Goal: Transaction & Acquisition: Register for event/course

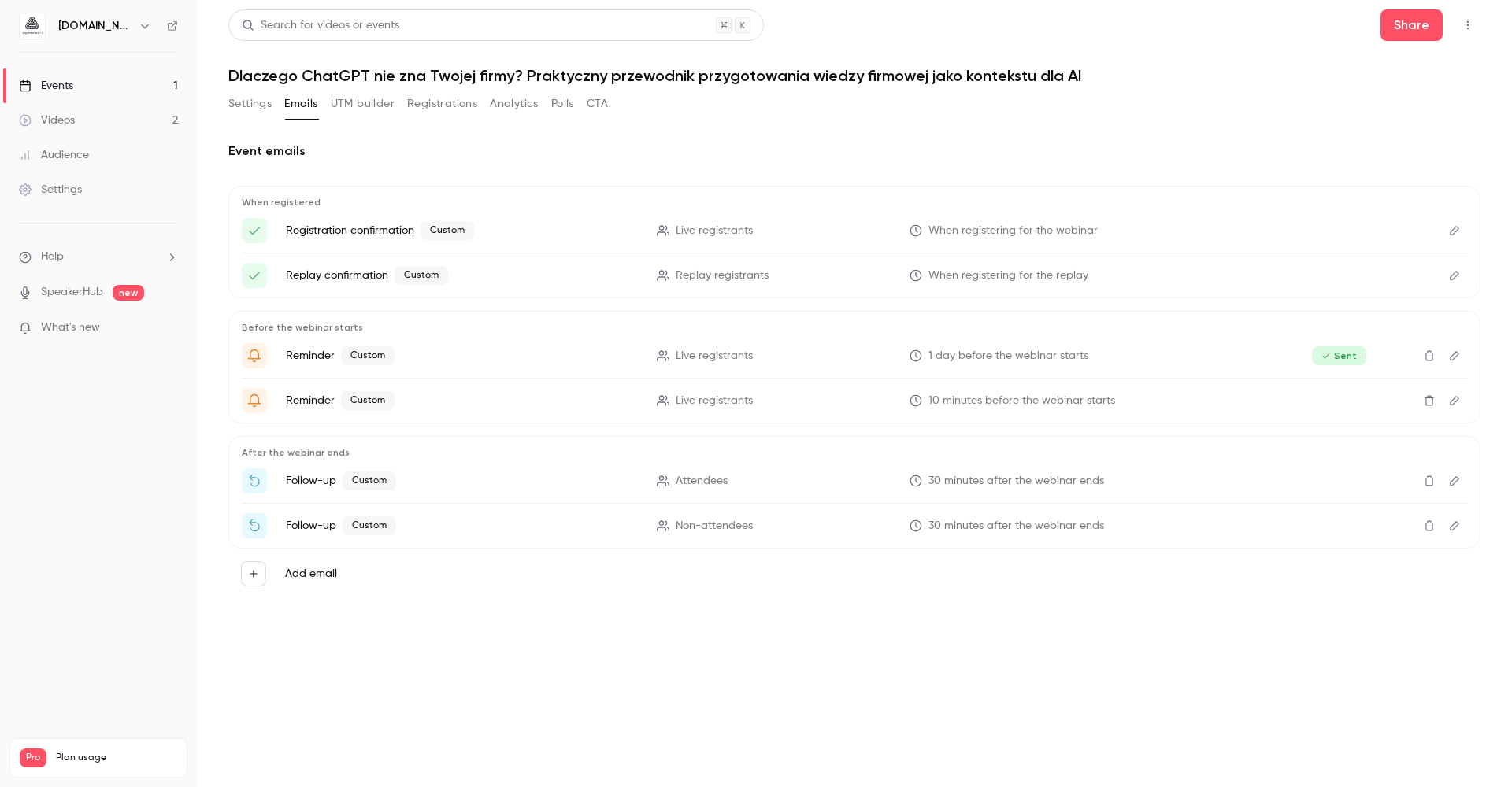
click at [96, 87] on link "Events 1" at bounding box center [98, 86] width 197 height 34
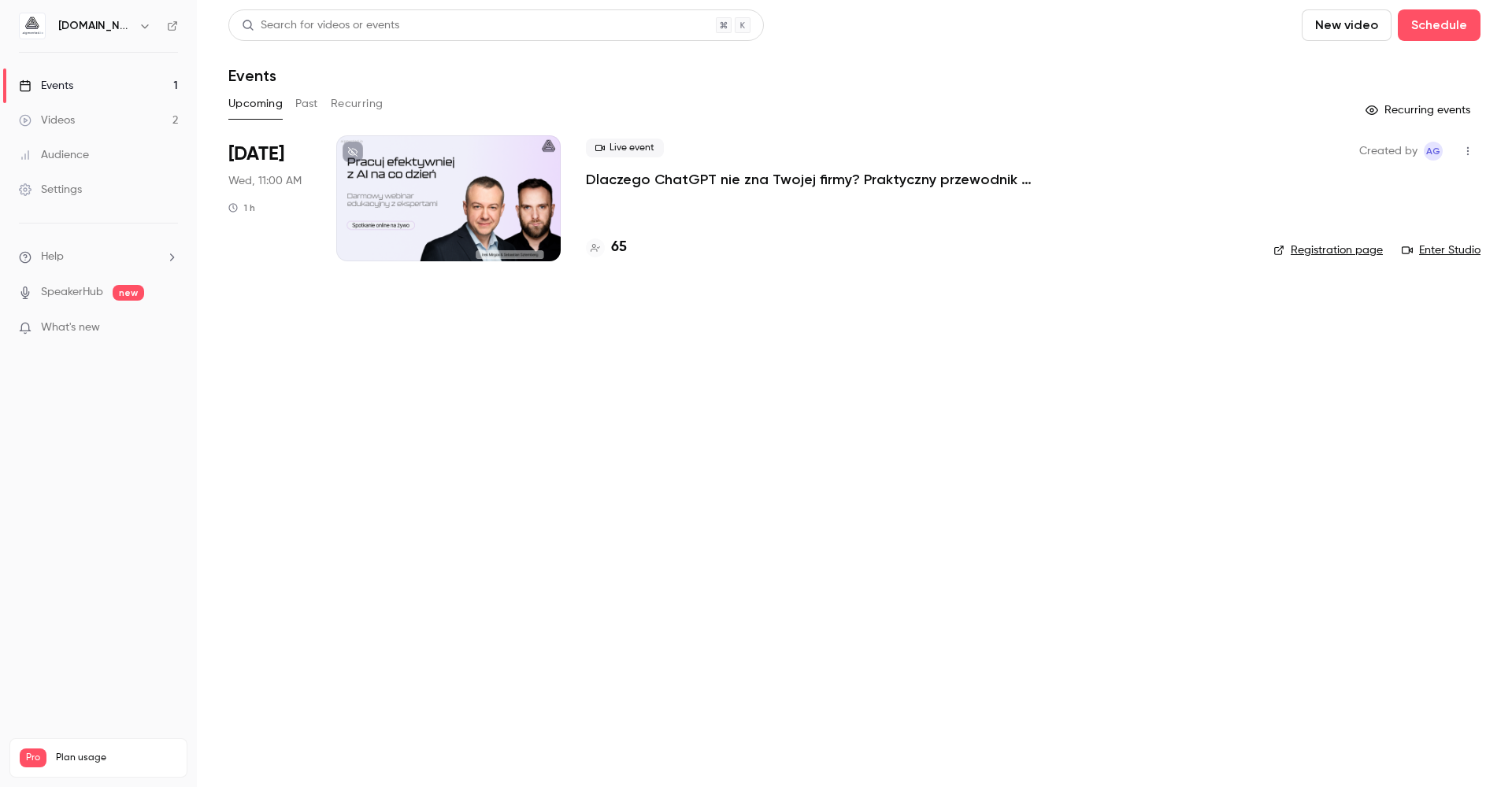
click at [65, 123] on div "Videos" at bounding box center [46, 120] width 56 height 15
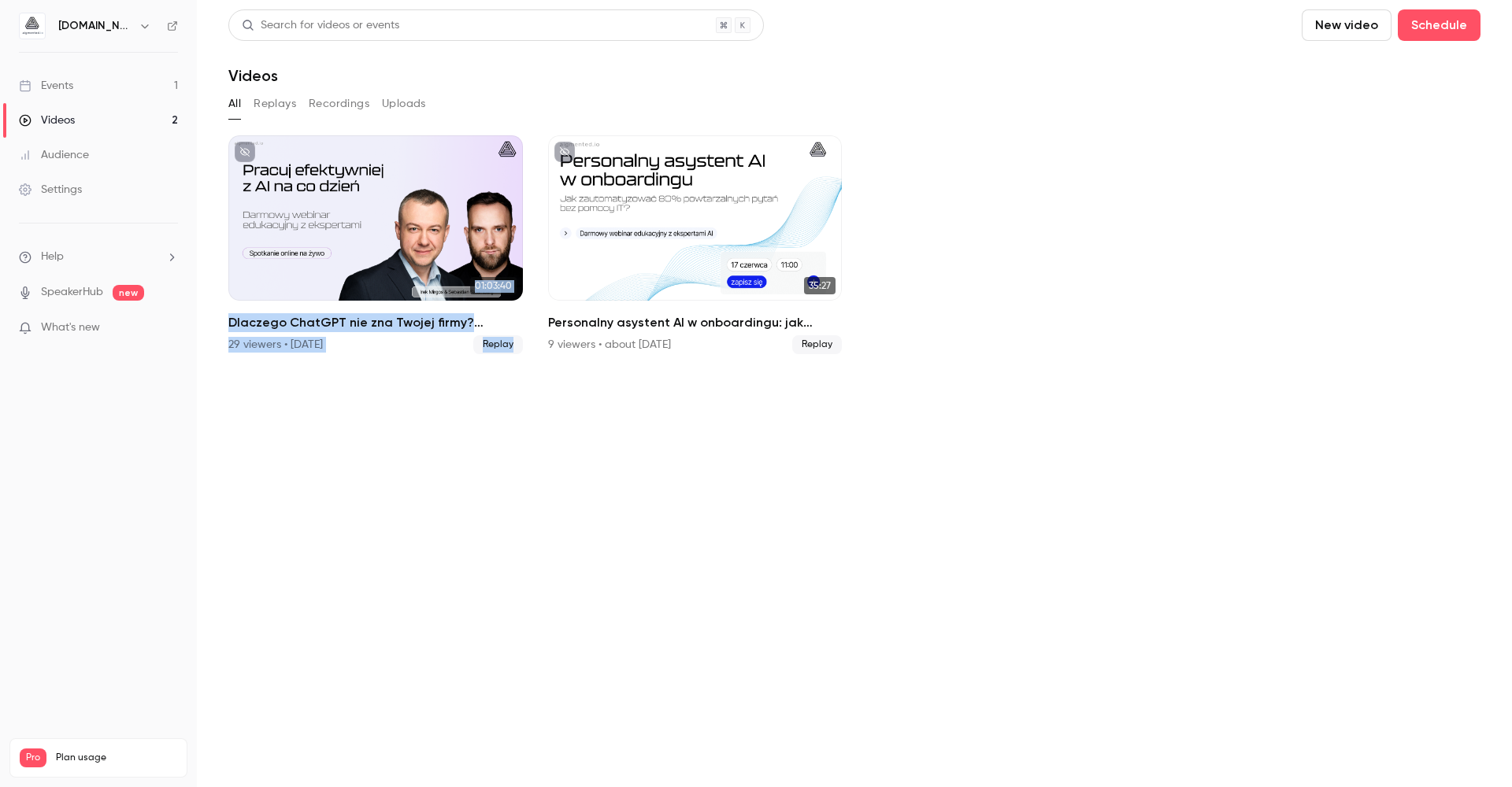
click at [56, 81] on div "Events" at bounding box center [46, 86] width 54 height 15
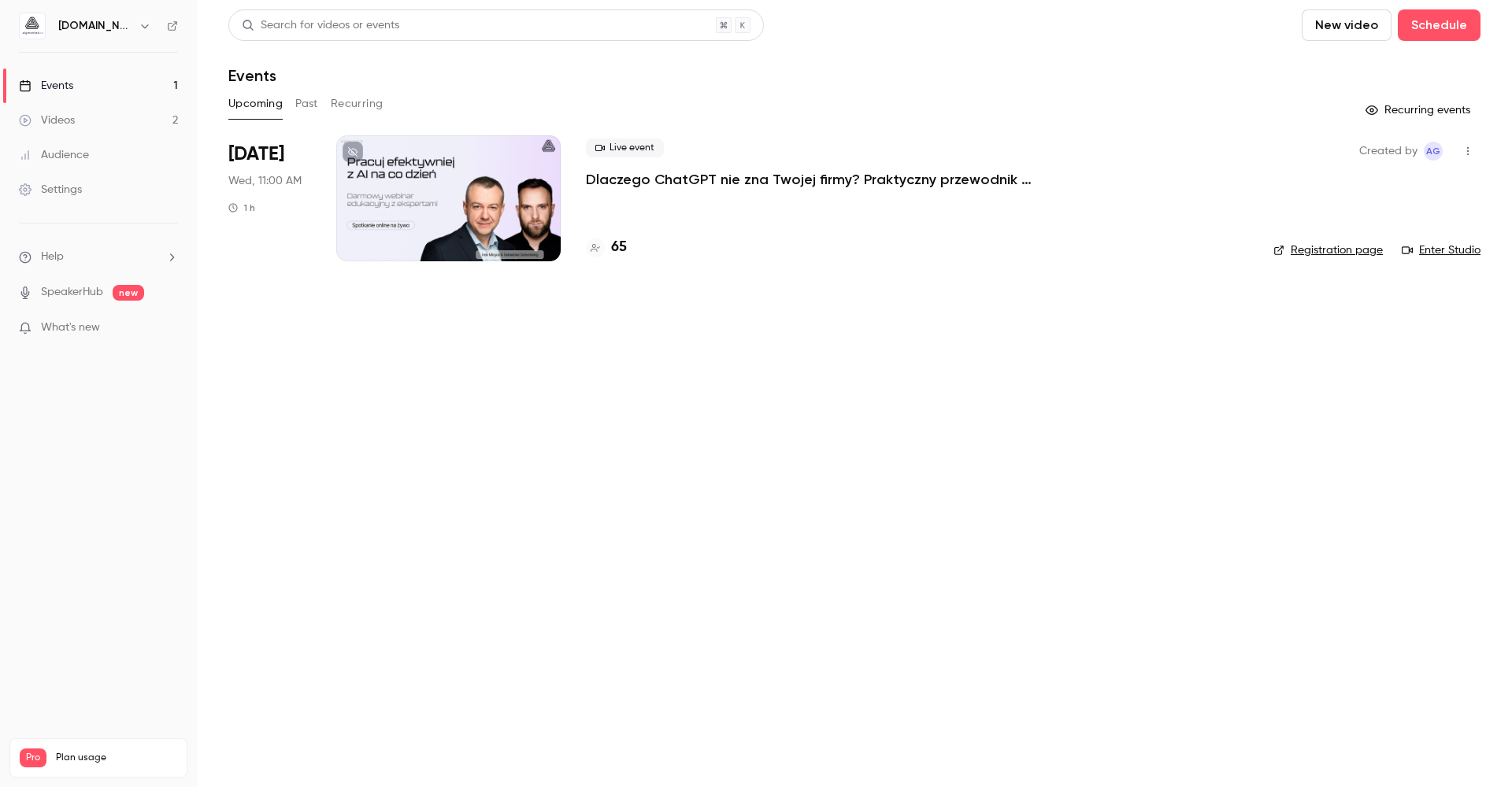
click at [1428, 251] on link "Enter Studio" at bounding box center [1442, 251] width 79 height 15
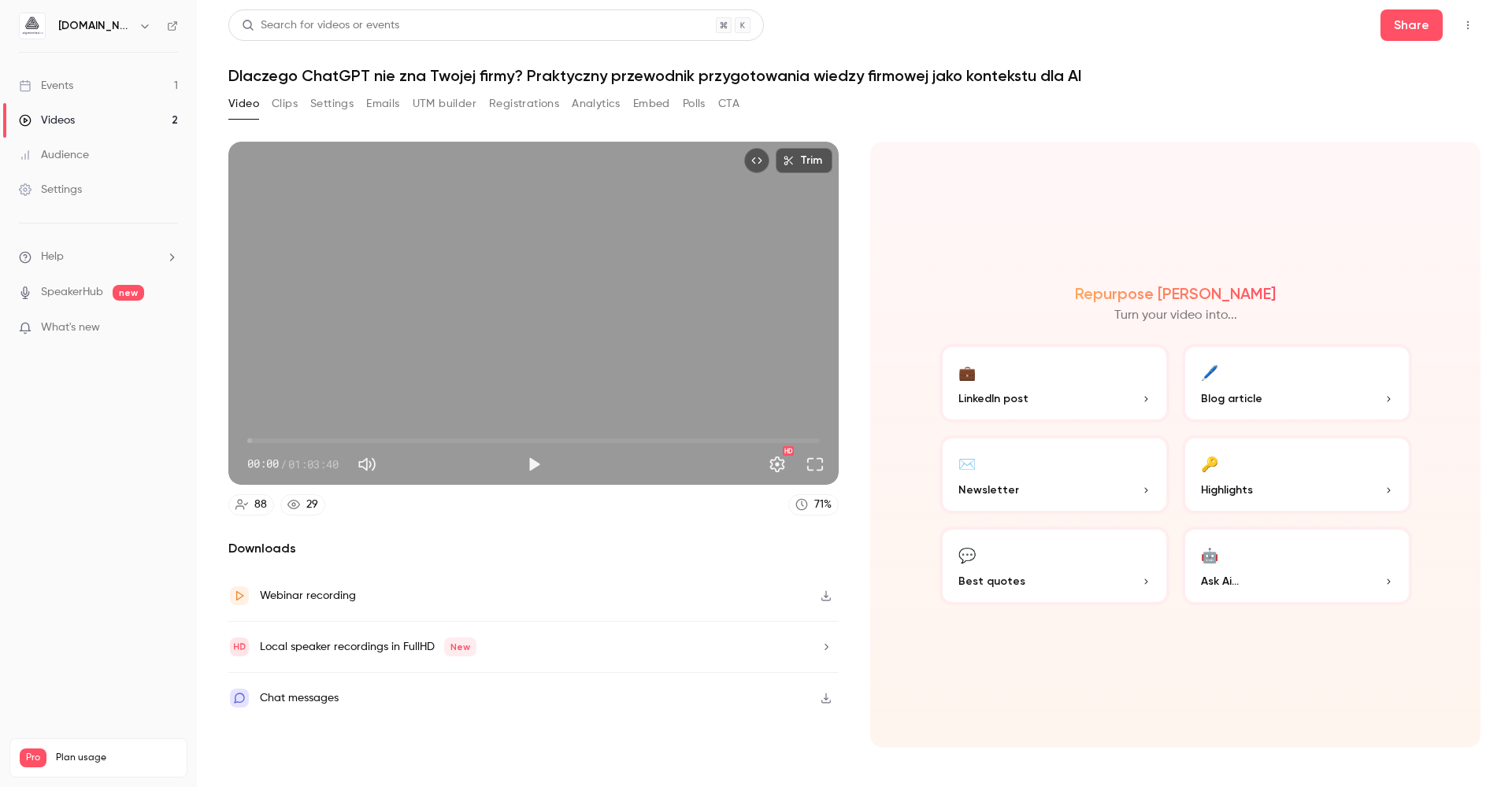
click at [732, 101] on button "CTA" at bounding box center [729, 103] width 21 height 25
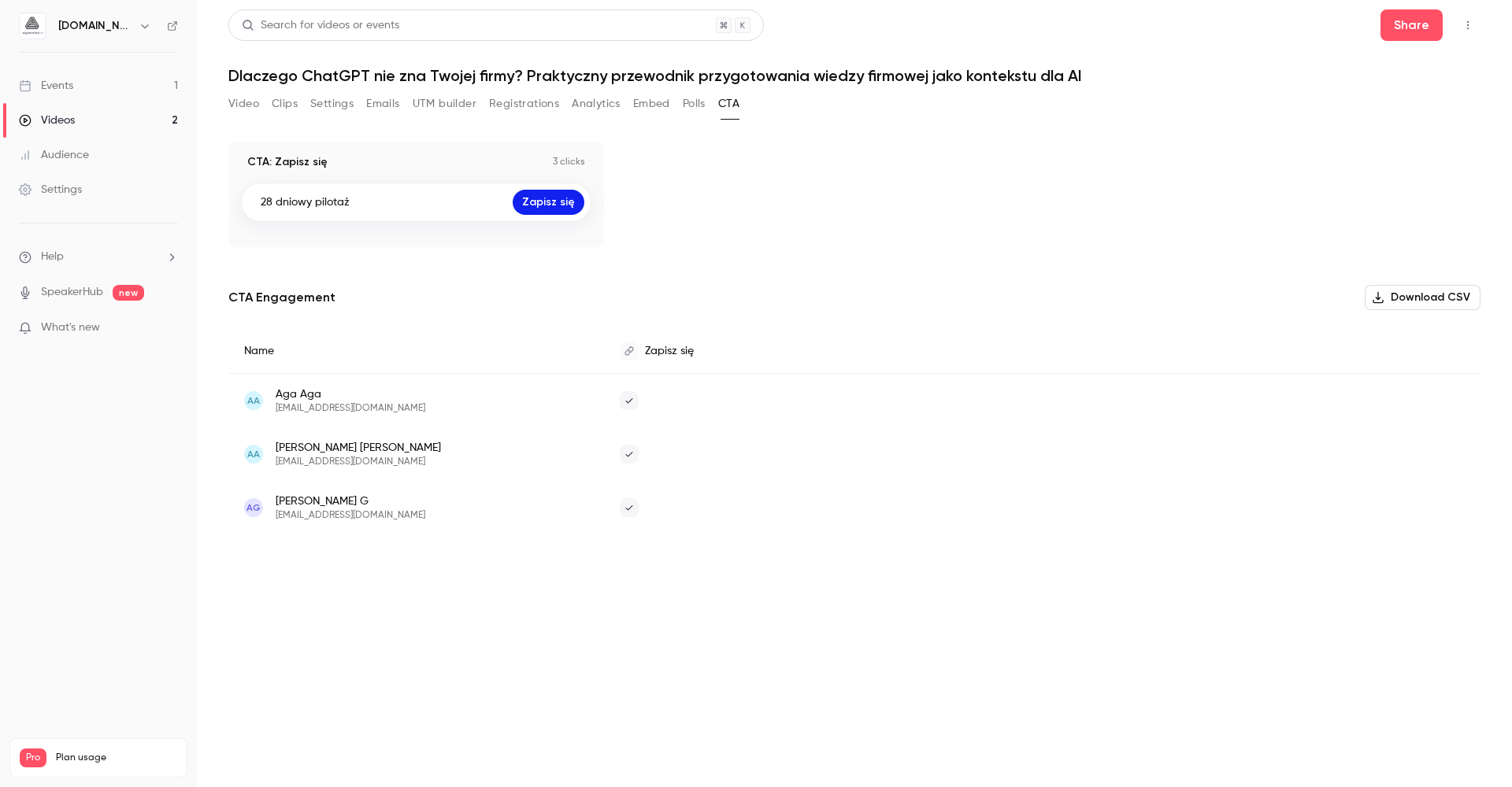
drag, startPoint x: 373, startPoint y: 207, endPoint x: 251, endPoint y: 204, distance: 122.0
click at [250, 206] on div "28 dniowy pilotaż Zapisz się" at bounding box center [416, 203] width 350 height 39
copy p "28 dniowy pilotaż"
click at [579, 201] on link "Zapisz się" at bounding box center [548, 202] width 71 height 25
click at [706, 99] on button "Polls" at bounding box center [694, 103] width 23 height 25
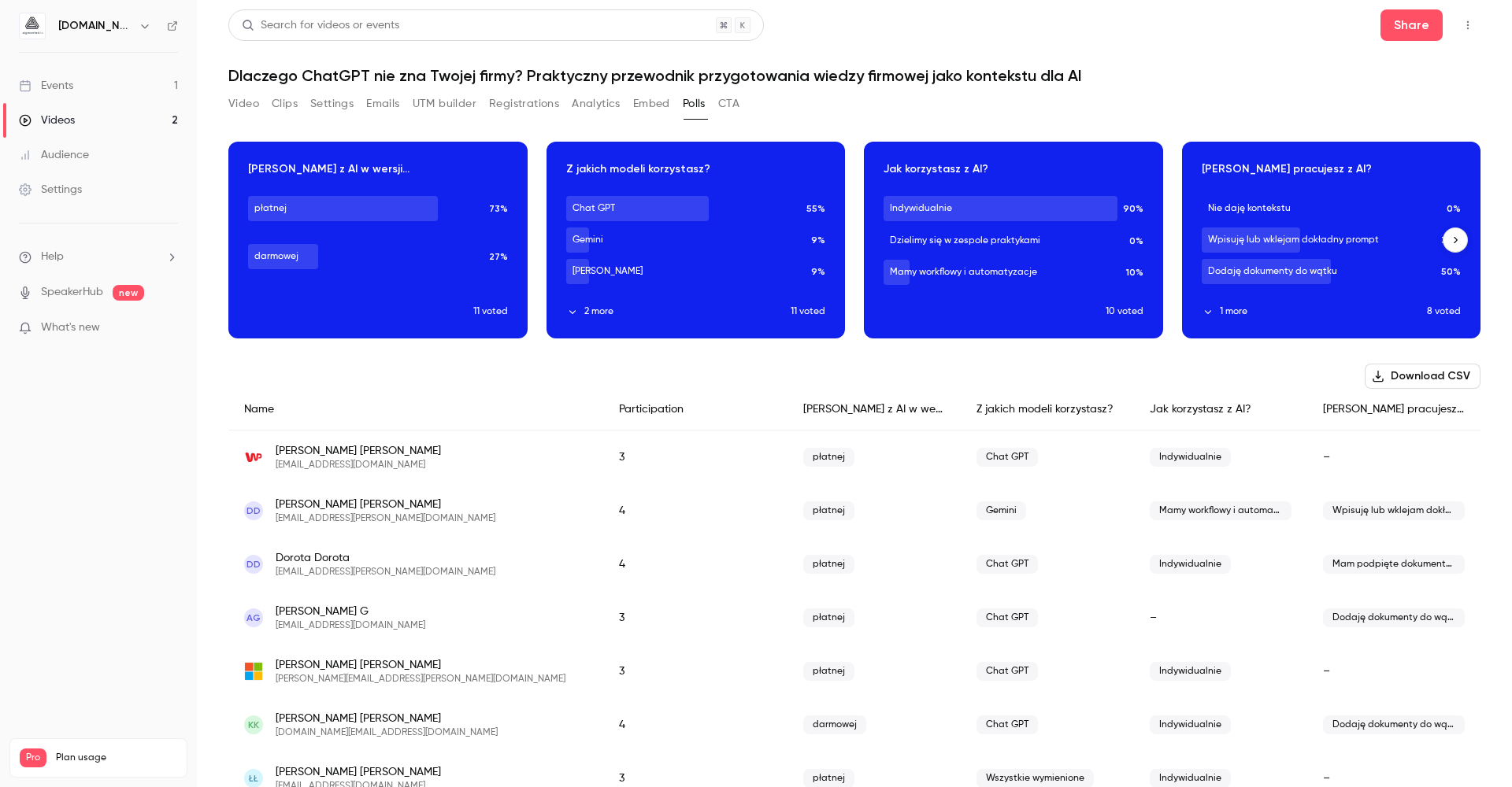
click at [359, 166] on div "Download image" at bounding box center [378, 239] width 298 height 195
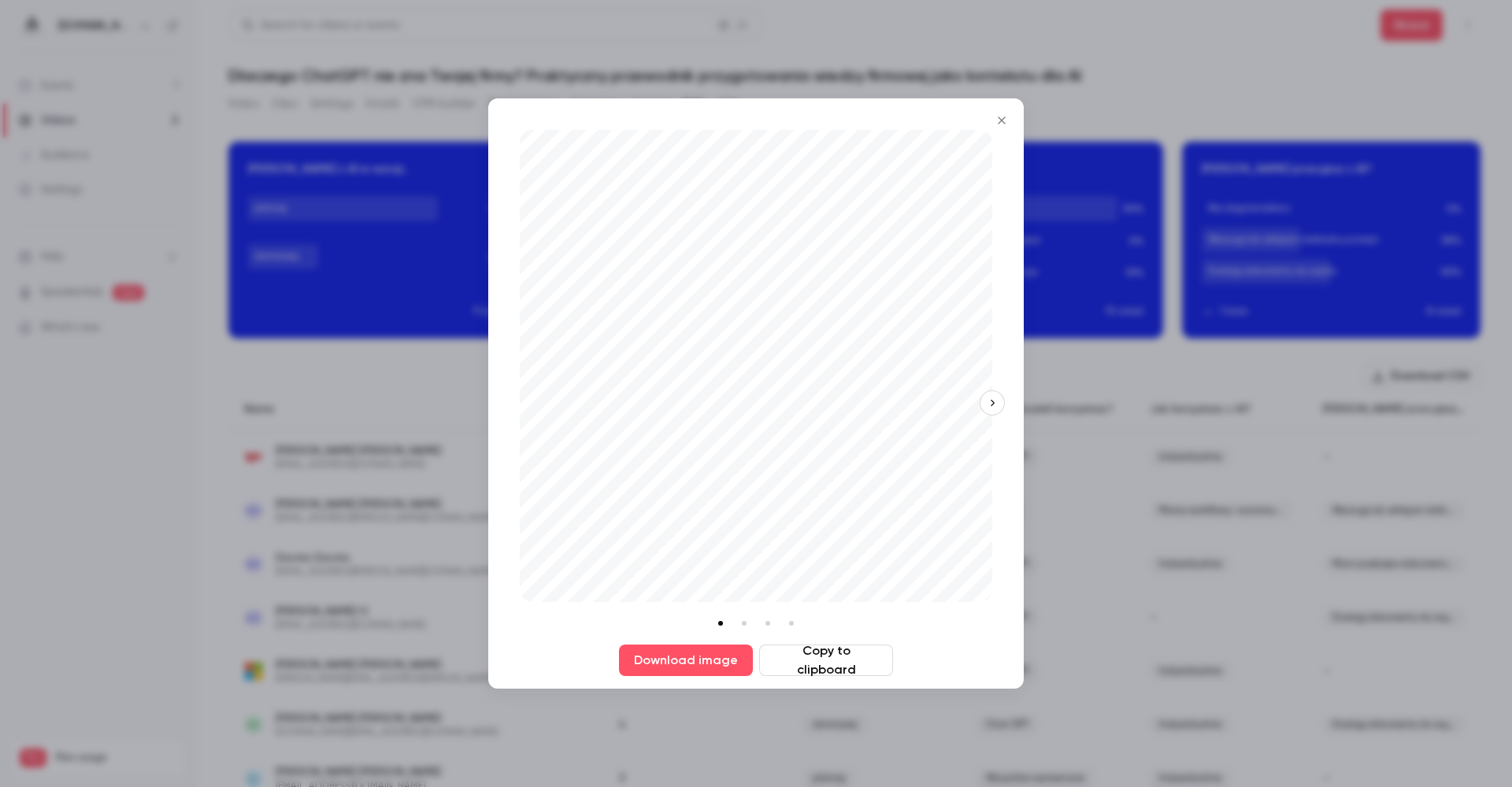
click at [993, 406] on icon "button" at bounding box center [992, 403] width 11 height 11
click at [993, 405] on icon "button" at bounding box center [992, 403] width 11 height 11
click at [993, 405] on div "Download image Copy to clipboard" at bounding box center [756, 394] width 536 height 590
click at [519, 409] on button "button" at bounding box center [519, 403] width 25 height 25
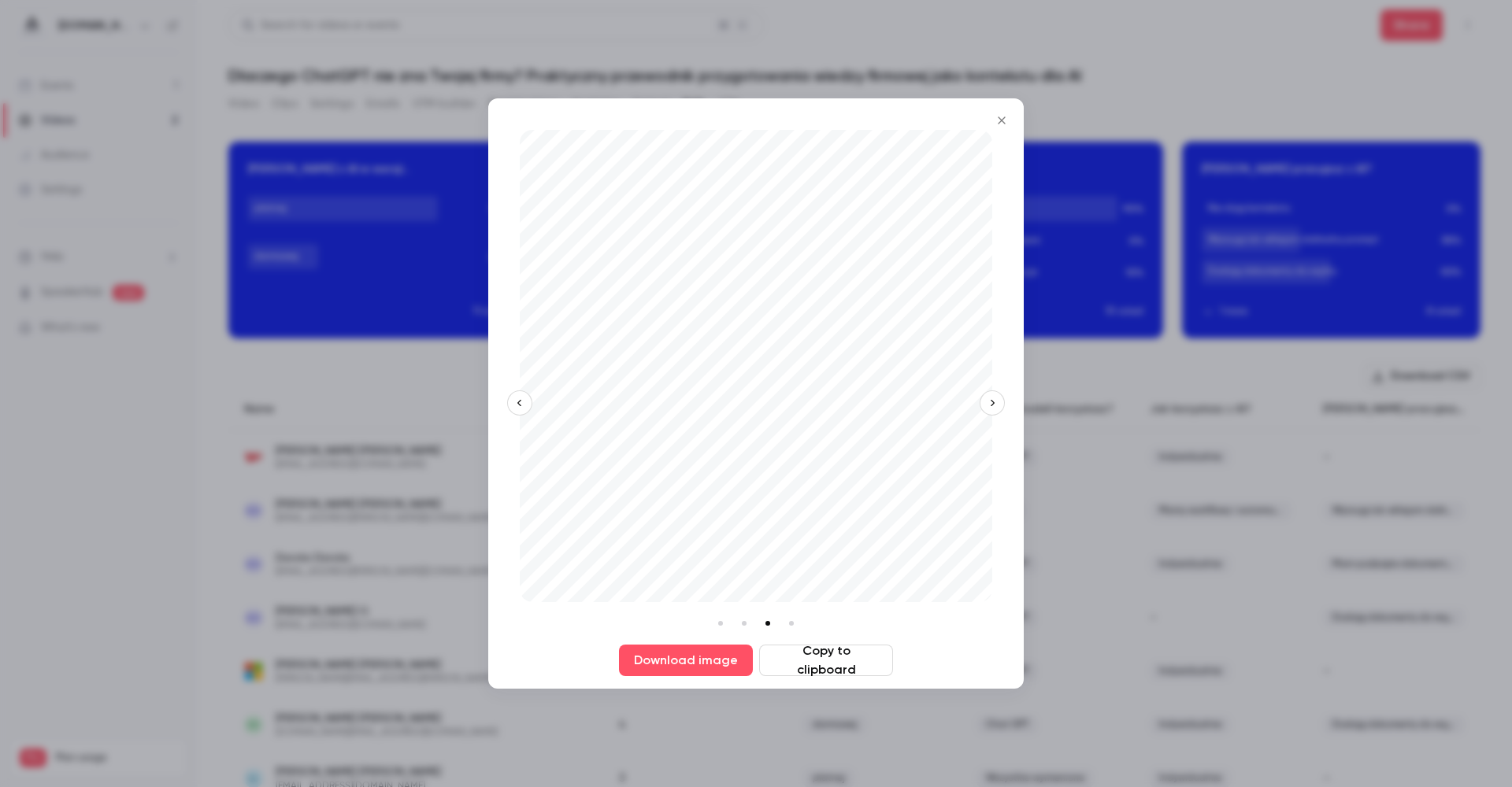
click at [519, 409] on button "button" at bounding box center [519, 403] width 25 height 25
click at [519, 409] on div "Download image Copy to clipboard" at bounding box center [756, 394] width 536 height 590
click at [998, 410] on button "button" at bounding box center [992, 403] width 25 height 25
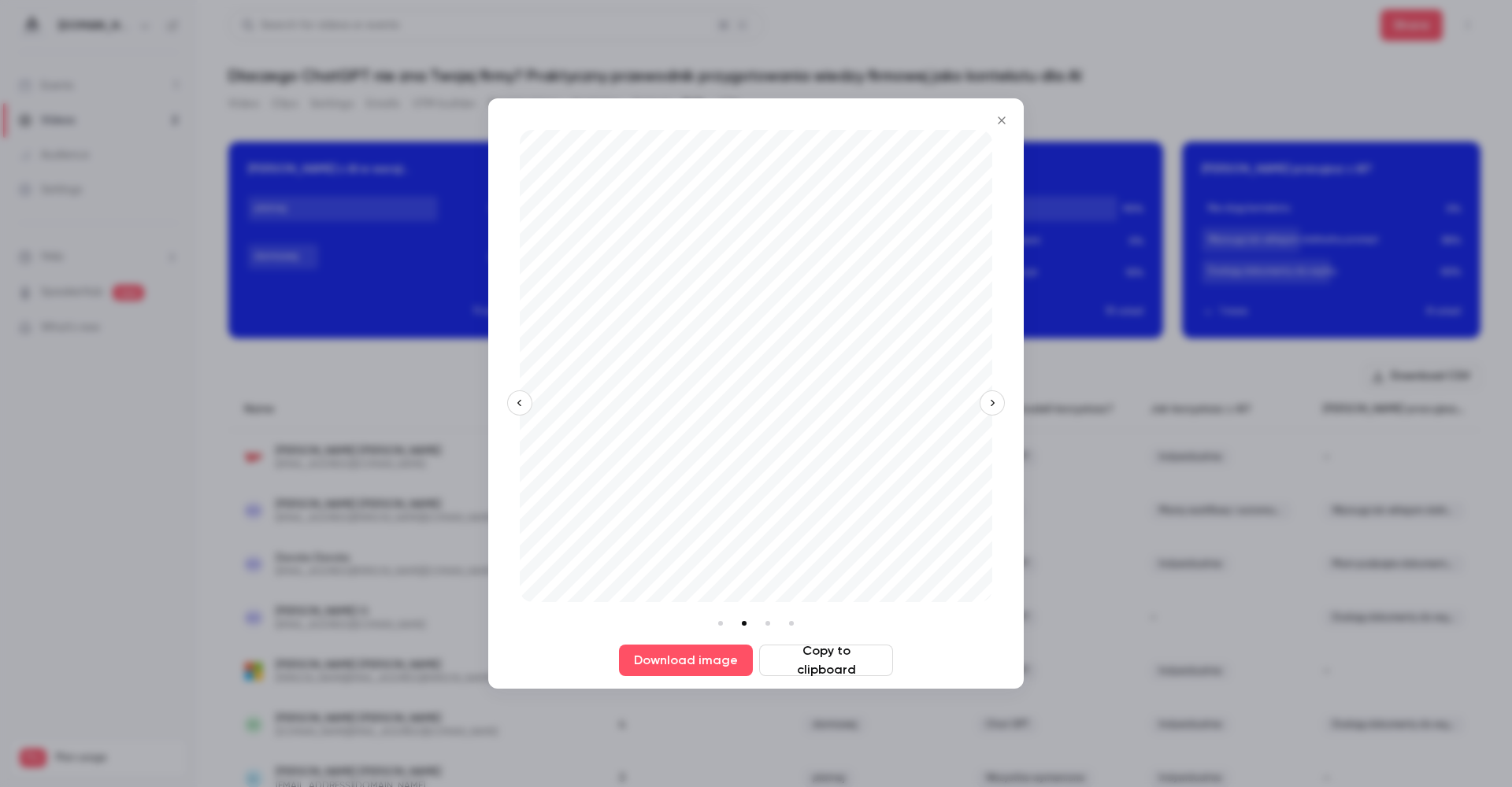
click at [995, 398] on icon "button" at bounding box center [992, 403] width 11 height 11
click at [980, 402] on button "button" at bounding box center [992, 403] width 25 height 25
click at [1009, 397] on div "Download image Copy to clipboard" at bounding box center [756, 394] width 536 height 590
click at [1003, 119] on icon "Close" at bounding box center [1002, 120] width 19 height 13
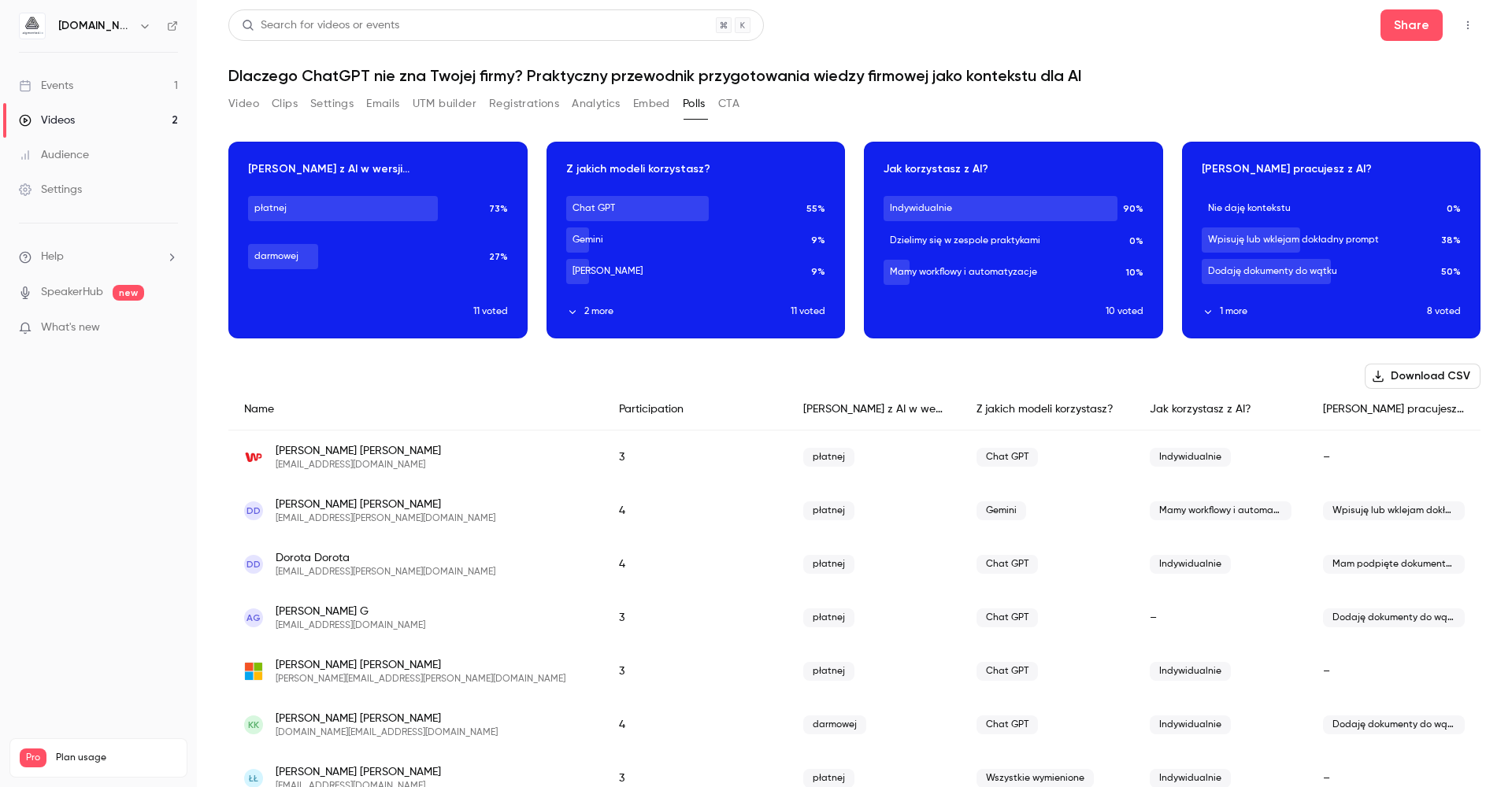
click at [326, 80] on h1 "Dlaczego ChatGPT nie zna Twojej firmy? Praktyczny przewodnik przygotowania wied…" at bounding box center [854, 76] width 1252 height 19
click at [327, 80] on h1 "Dlaczego ChatGPT nie zna Twojej firmy? Praktyczny przewodnik przygotowania wied…" at bounding box center [854, 76] width 1252 height 19
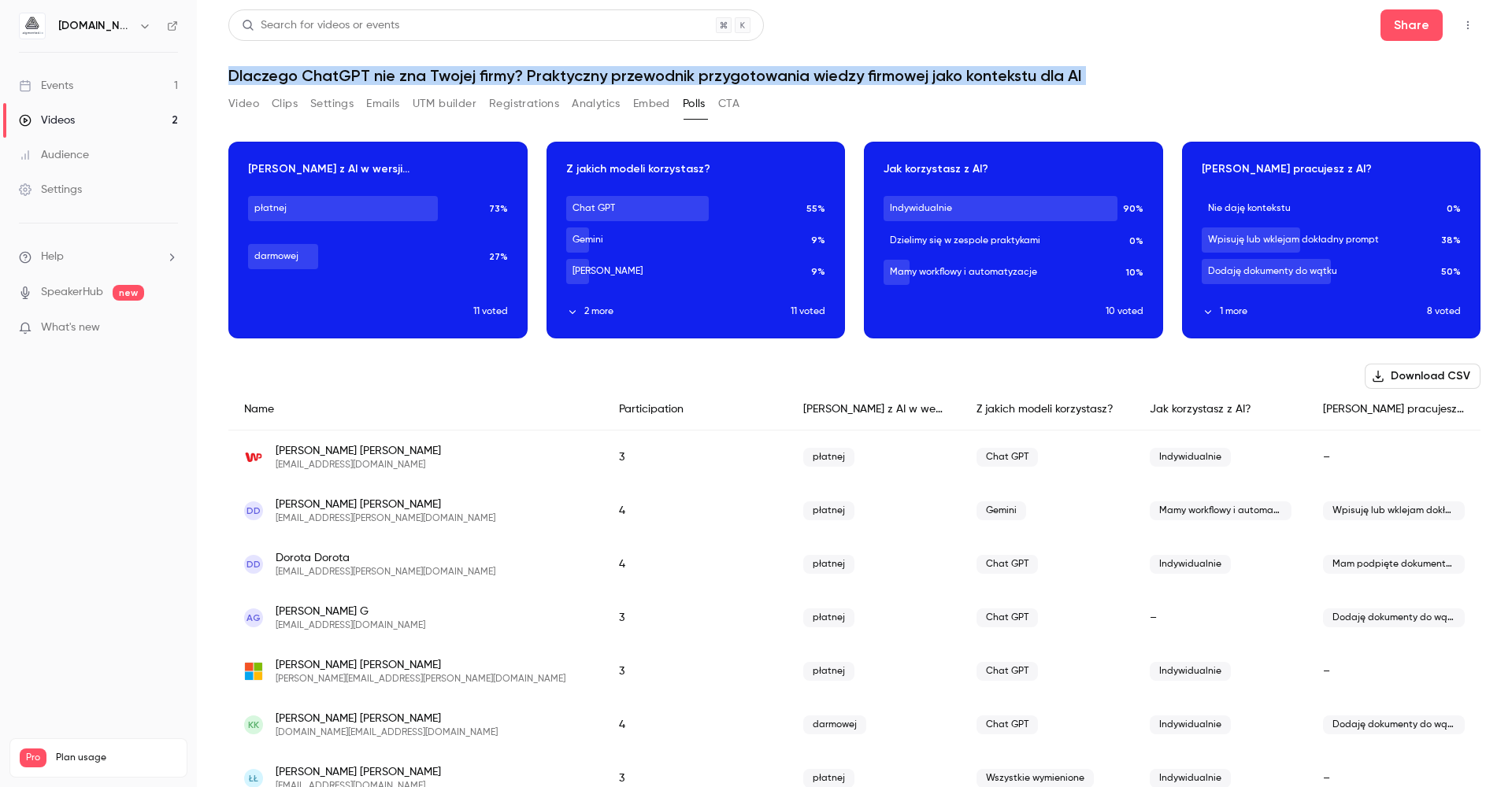
click at [327, 80] on h1 "Dlaczego ChatGPT nie zna Twojej firmy? Praktyczny przewodnik przygotowania wied…" at bounding box center [854, 76] width 1252 height 19
click at [1032, 70] on h1 "Dlaczego ChatGPT nie zna Twojej firmy? Praktyczny przewodnik przygotowania wied…" at bounding box center [854, 76] width 1252 height 19
click at [1079, 78] on h1 "Dlaczego ChatGPT nie zna Twojej firmy? Praktyczny przewodnik przygotowania wied…" at bounding box center [854, 76] width 1252 height 19
drag, startPoint x: 1077, startPoint y: 76, endPoint x: 232, endPoint y: 74, distance: 845.0
click at [232, 74] on h1 "Dlaczego ChatGPT nie zna Twojej firmy? Praktyczny przewodnik przygotowania wied…" at bounding box center [854, 76] width 1252 height 19
